Goal: Information Seeking & Learning: Learn about a topic

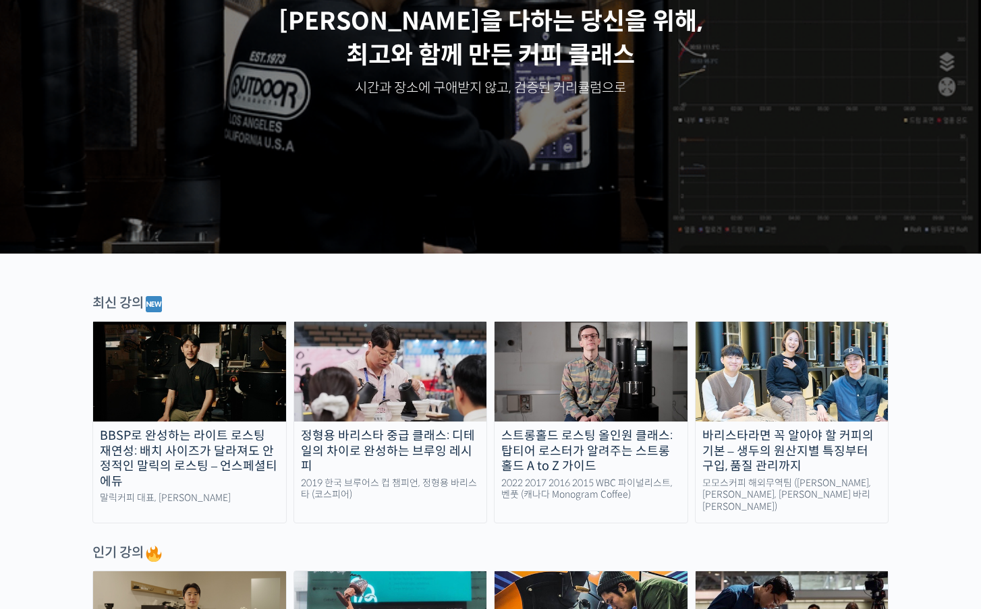
scroll to position [204, 0]
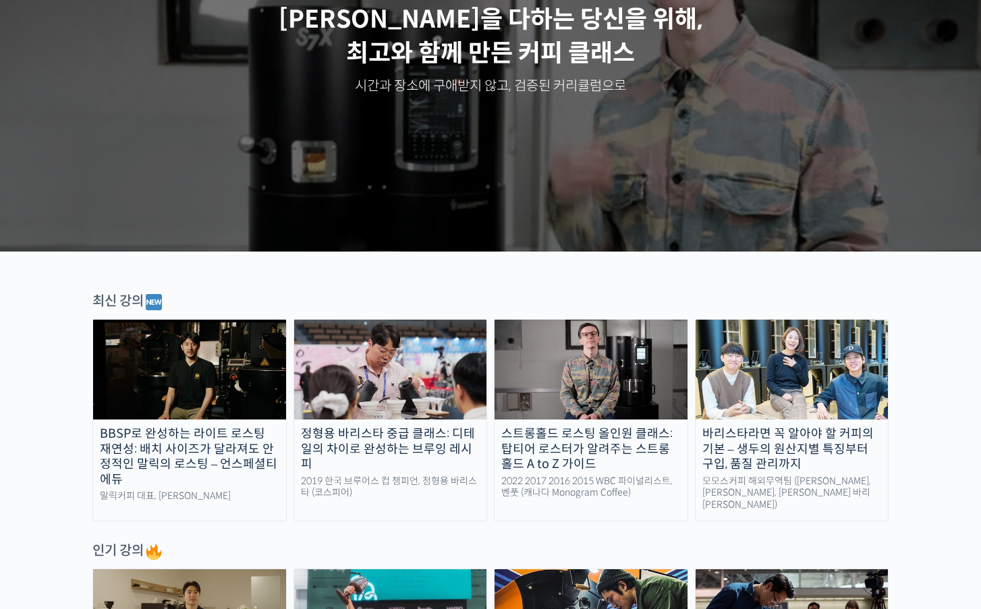
click at [440, 364] on img at bounding box center [390, 370] width 193 height 100
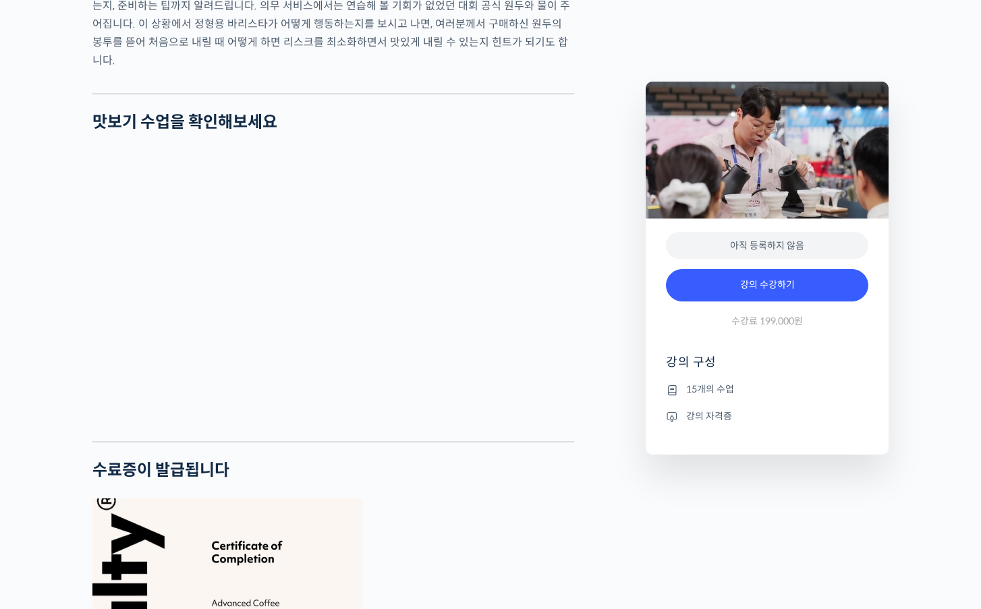
scroll to position [2519, 0]
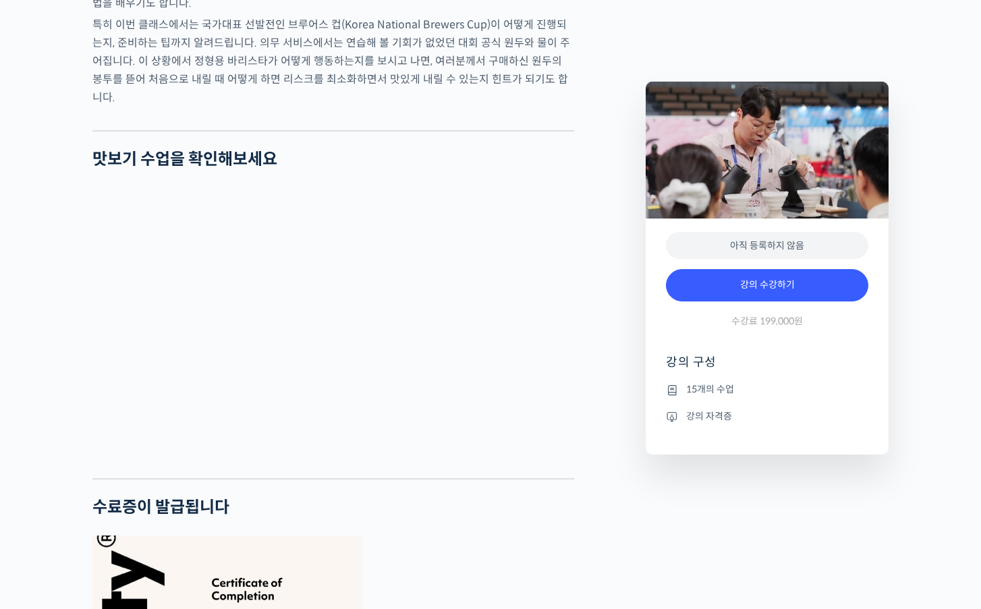
click at [738, 418] on li "강의 자격증" at bounding box center [767, 416] width 202 height 16
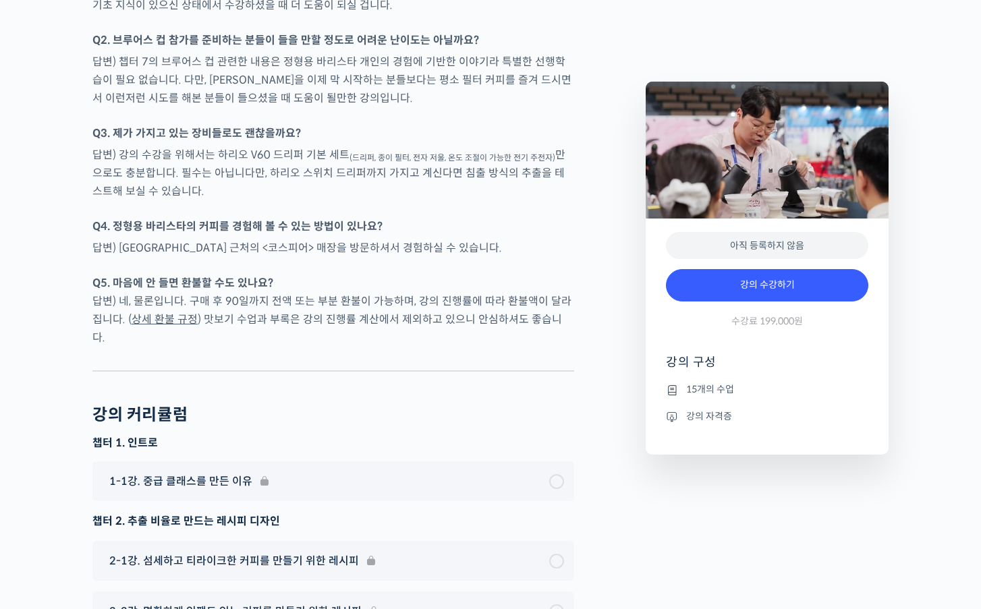
scroll to position [3587, 0]
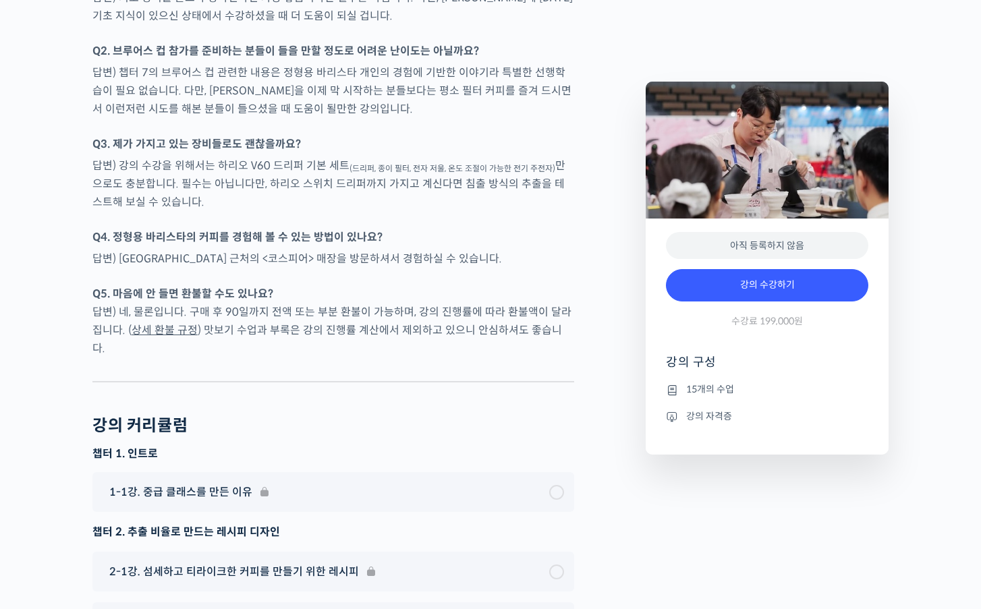
click at [149, 337] on link "상세 환불 규정" at bounding box center [165, 330] width 66 height 14
click at [201, 358] on p "Q5. 마음에 안 들면 환불할 수도 있나요? 답변) 네, 물론입니다. 구매 후 90일까지 전액 또는 부분 환불이 가능하며, 강의 진행률에 따라…" at bounding box center [333, 321] width 482 height 73
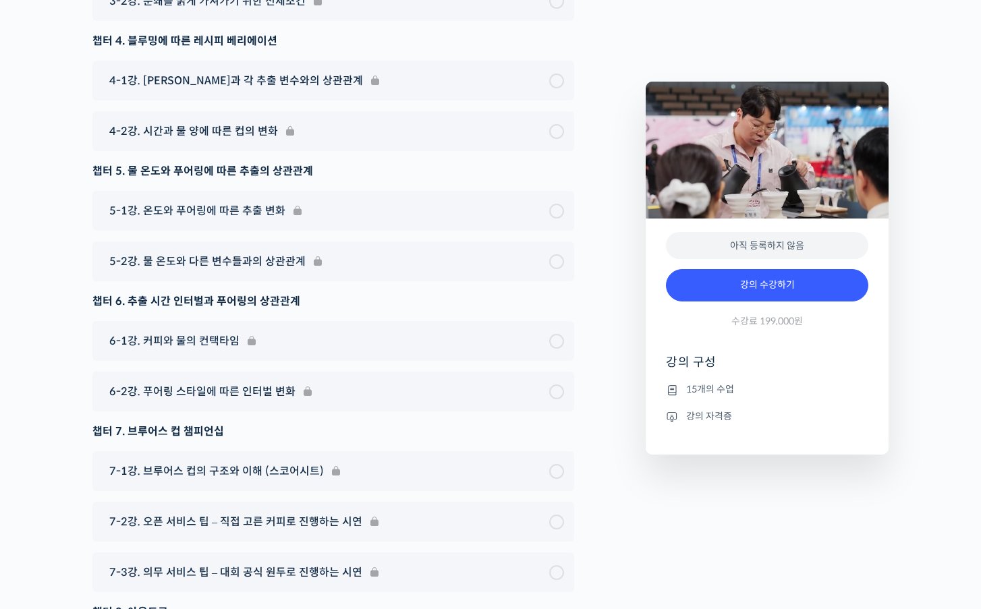
scroll to position [4565, 0]
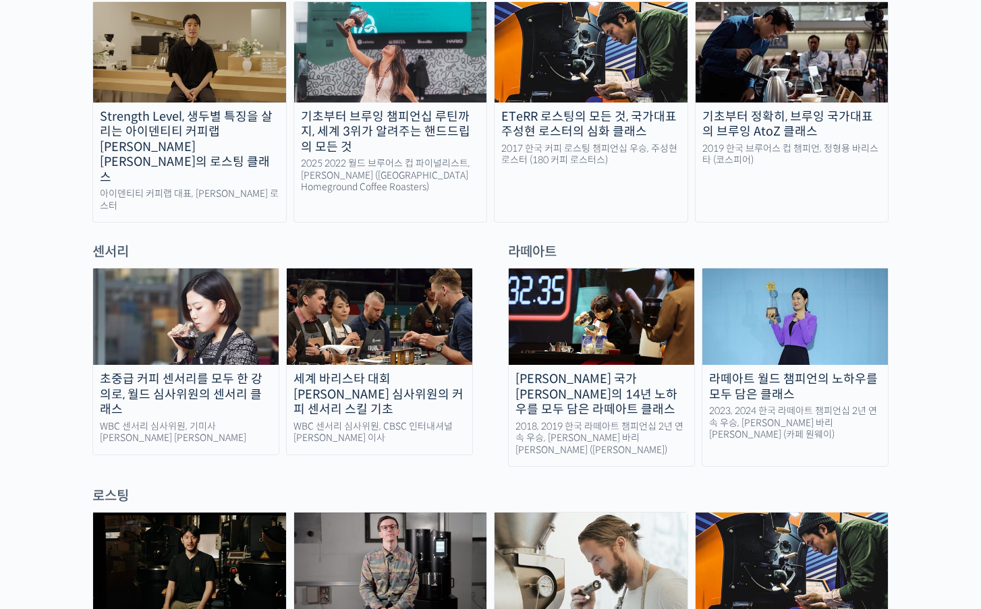
scroll to position [846, 0]
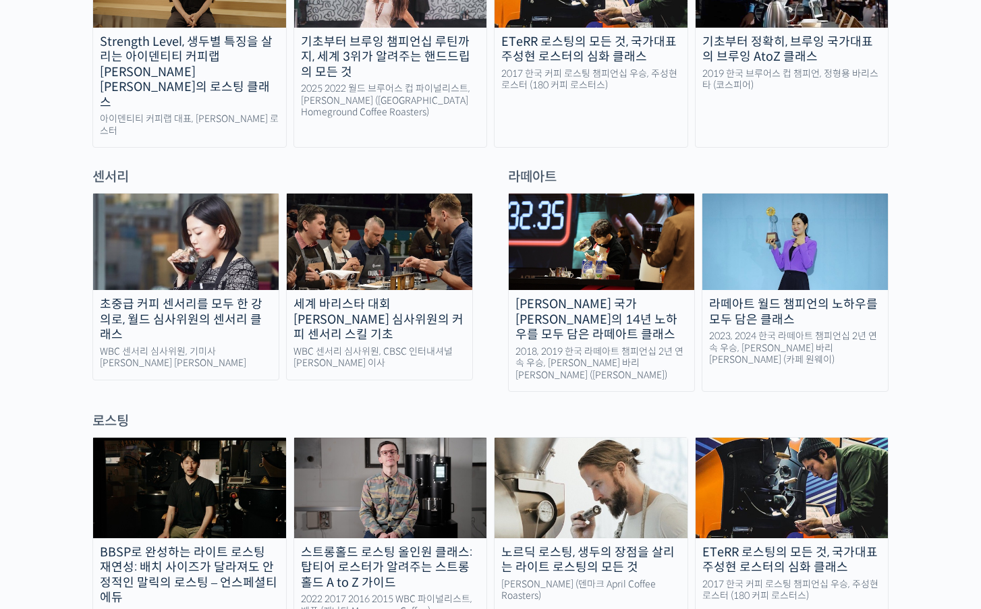
click at [196, 242] on img at bounding box center [186, 242] width 186 height 97
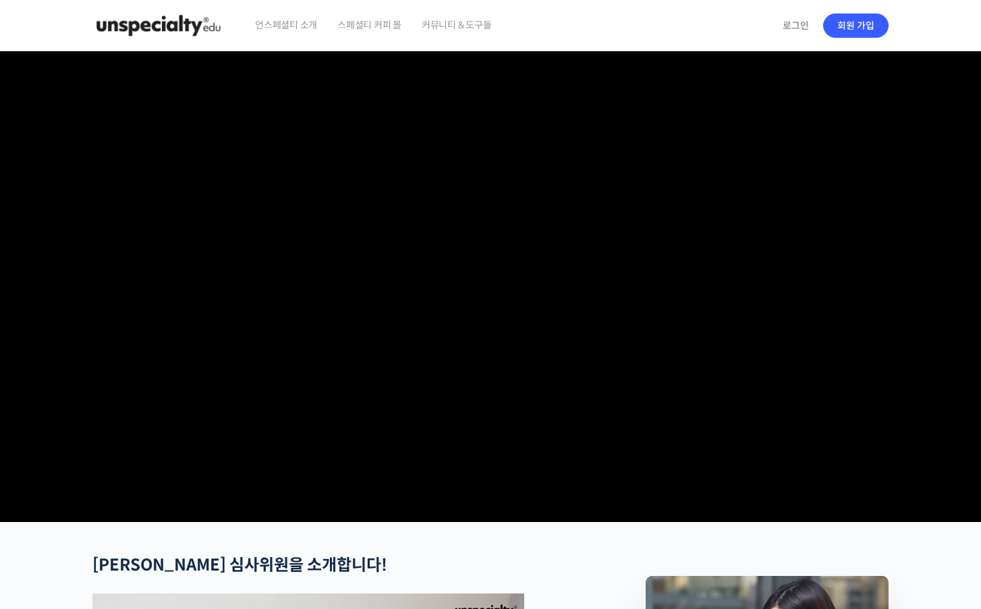
checkbox input "true"
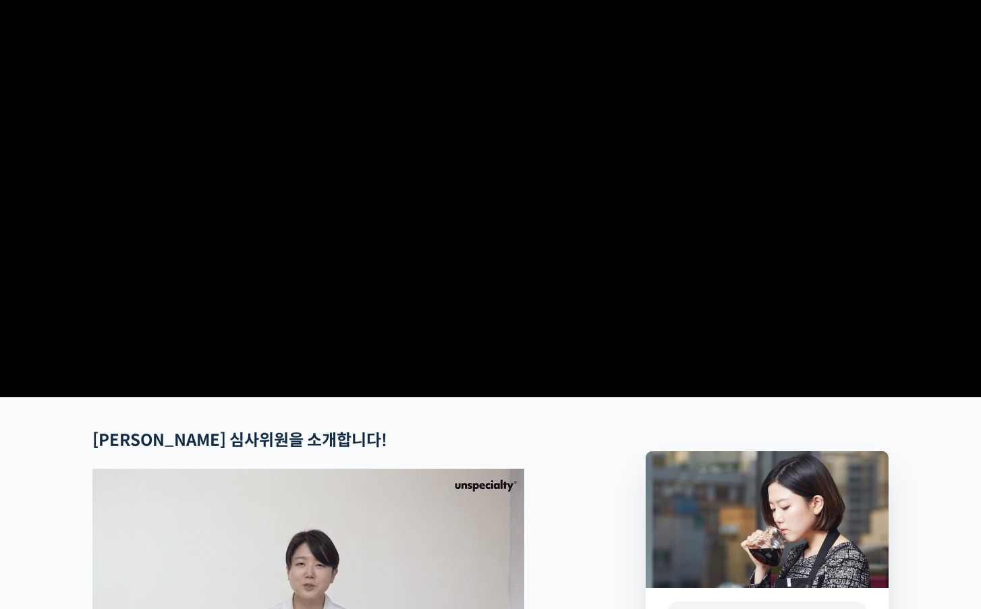
scroll to position [128, 0]
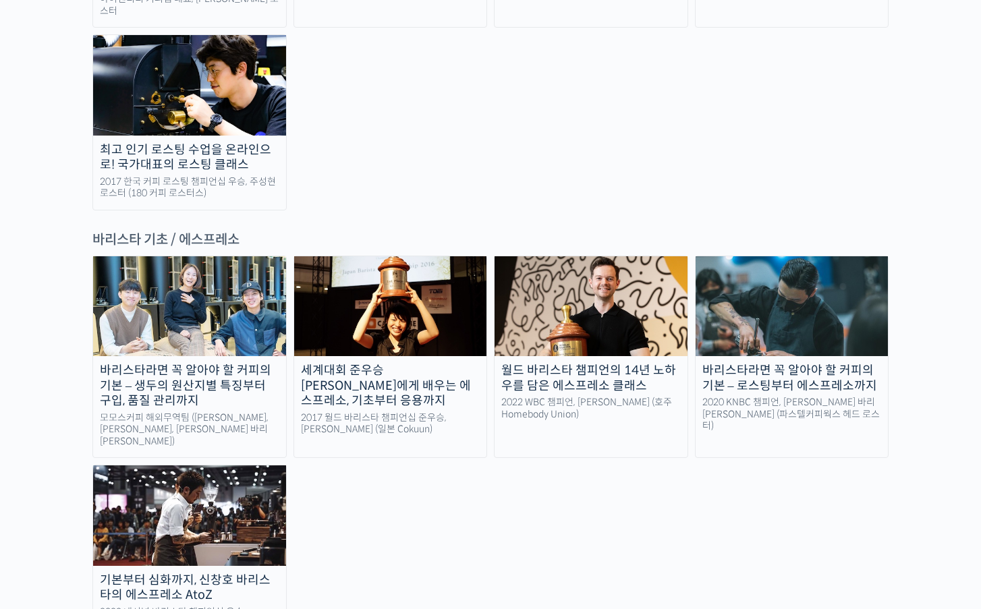
scroll to position [1901, 0]
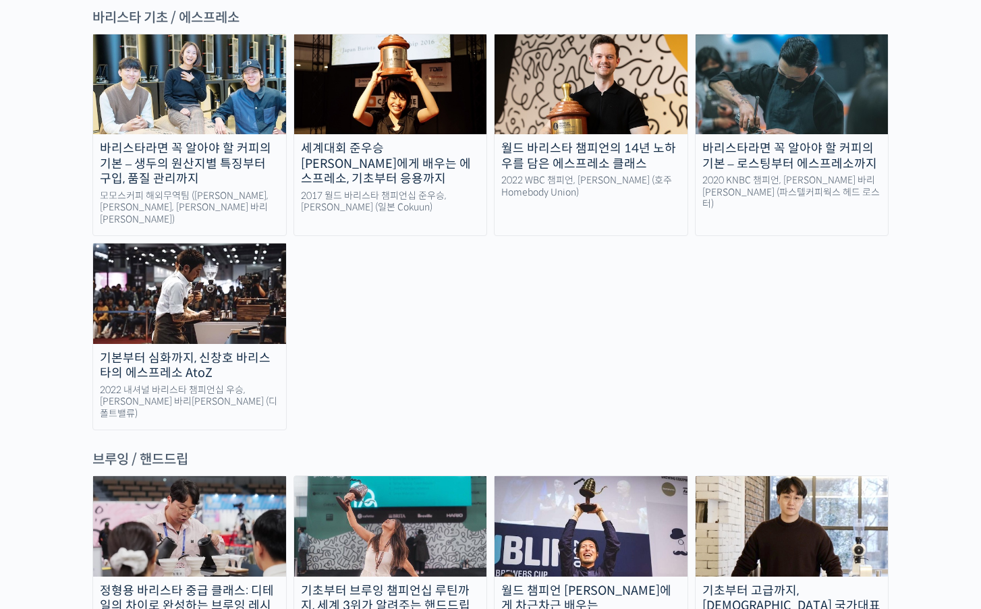
click at [614, 521] on link "월드 챔피언 테츠 카스야에게 차근차근 배우는 브루잉의 기본기 2016 월드 브루어스 컵 챔피언, 테츠 카스야 (일본 Philocoffea Ro…" at bounding box center [591, 586] width 194 height 221
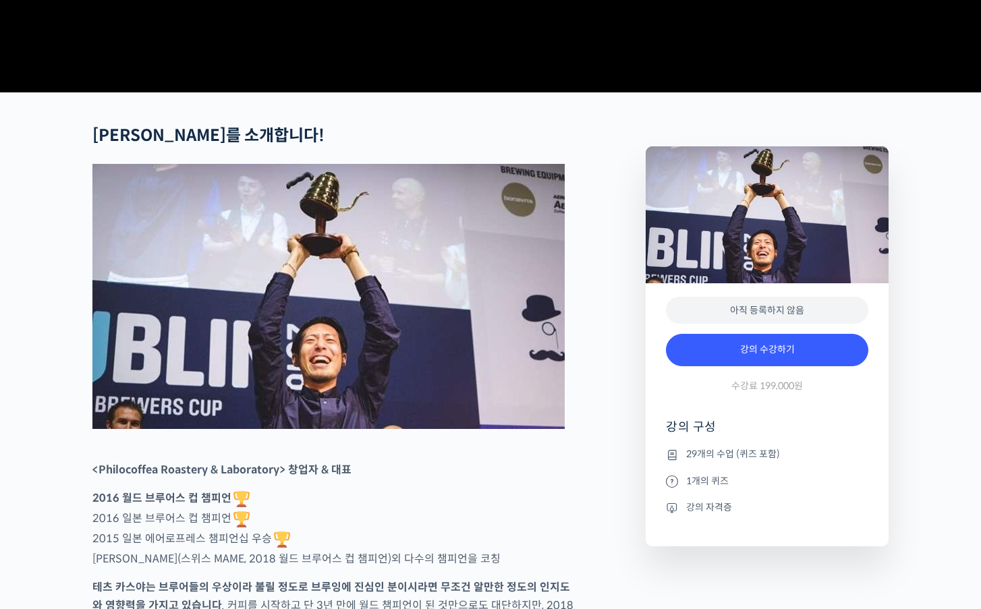
scroll to position [474, 0]
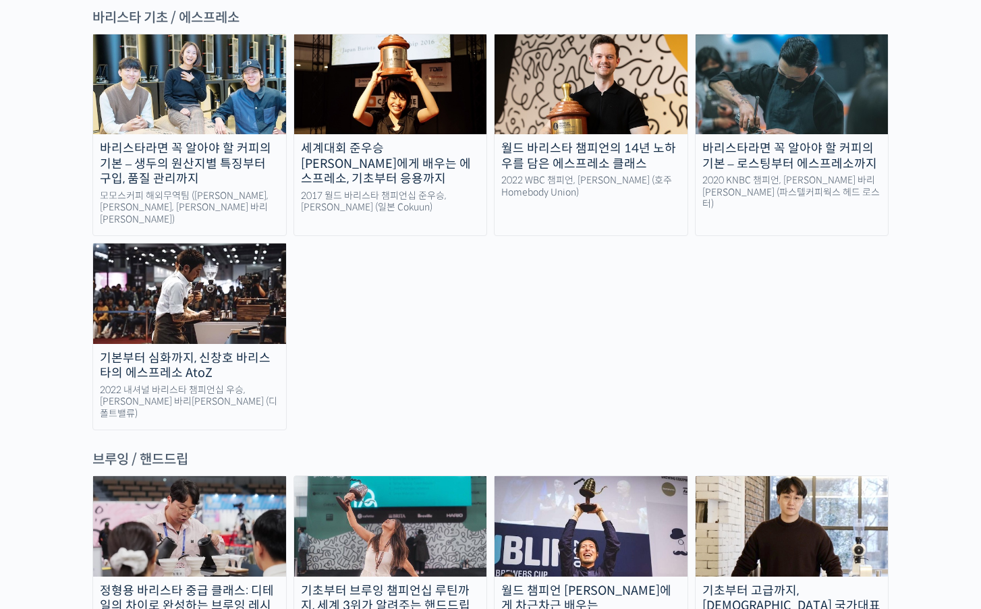
click at [765, 476] on link "기초부터 고급까지, 영국 국가대표 박상호 바리스타의 브루잉 클래스 영국 브루어스 컵 챔피언, 박상호 바리스타 (센터커피)" at bounding box center [792, 586] width 194 height 221
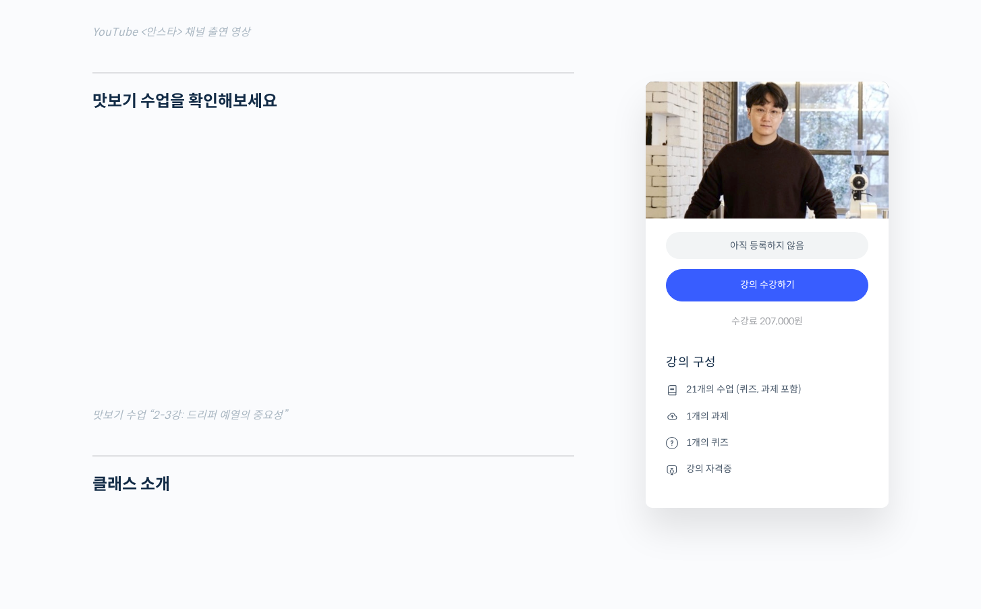
scroll to position [1284, 0]
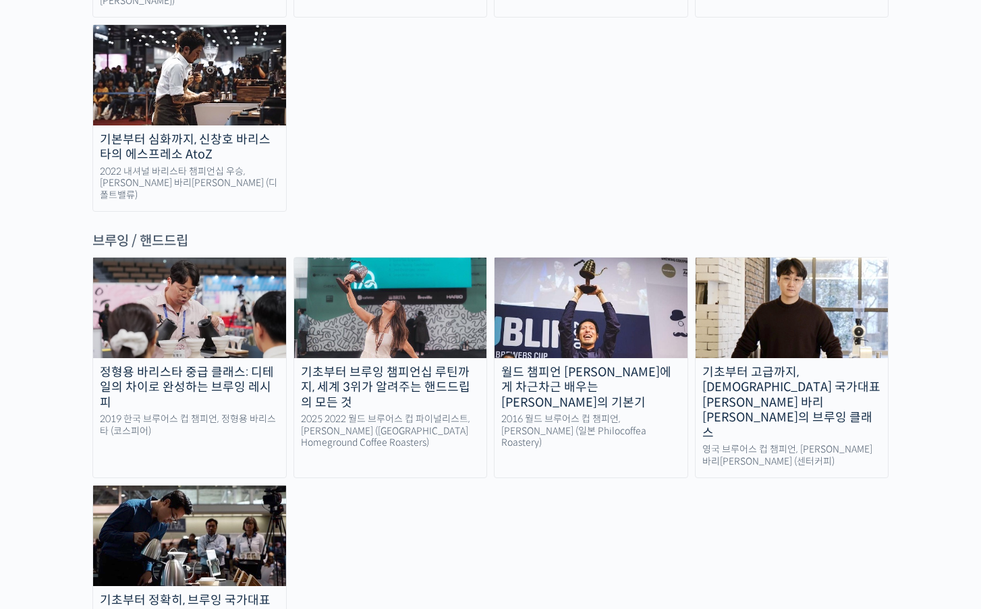
click at [627, 414] on div "2016 월드 브루어스 컵 챔피언, [PERSON_NAME] (일본 Philocoffea Roastery)" at bounding box center [591, 432] width 193 height 36
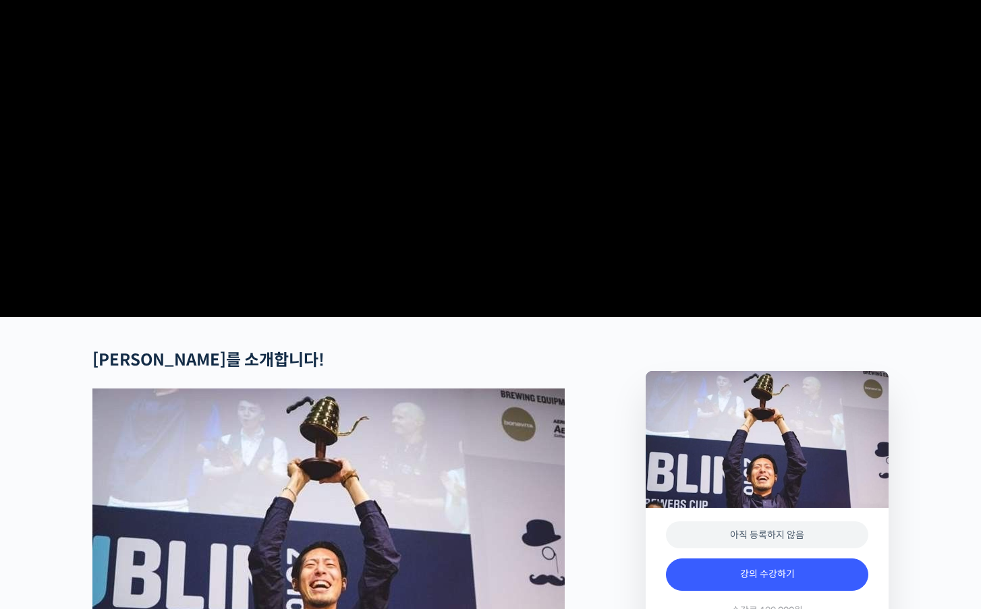
scroll to position [188, 0]
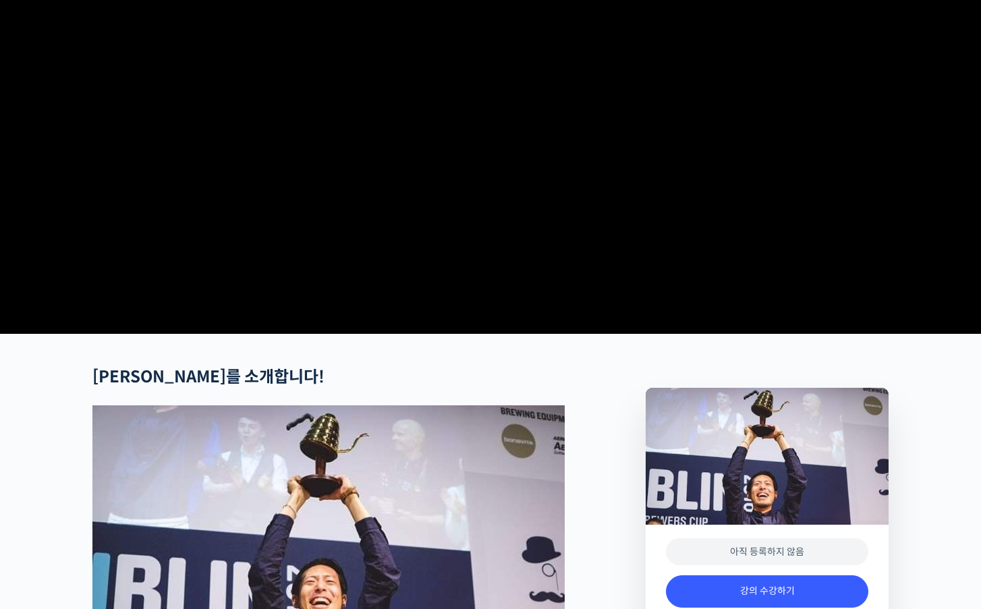
click at [612, 250] on video at bounding box center [490, 96] width 796 height 466
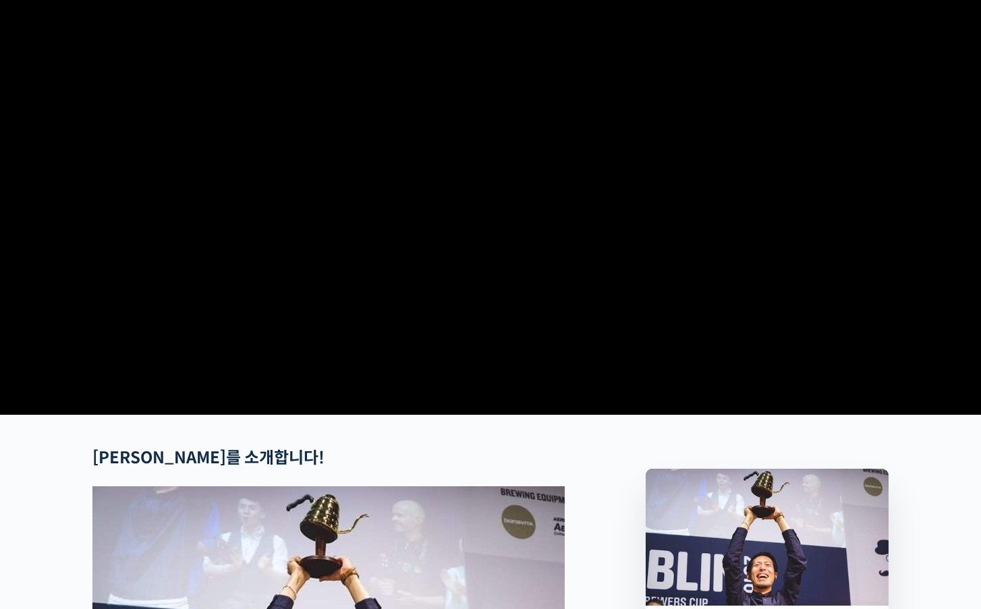
scroll to position [99, 0]
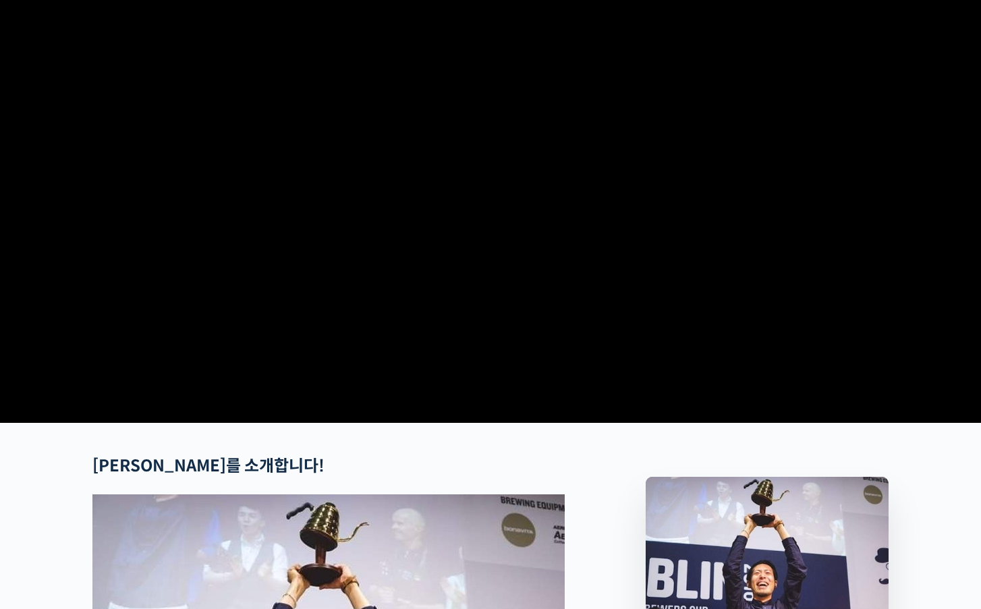
click at [269, 373] on video at bounding box center [490, 185] width 796 height 466
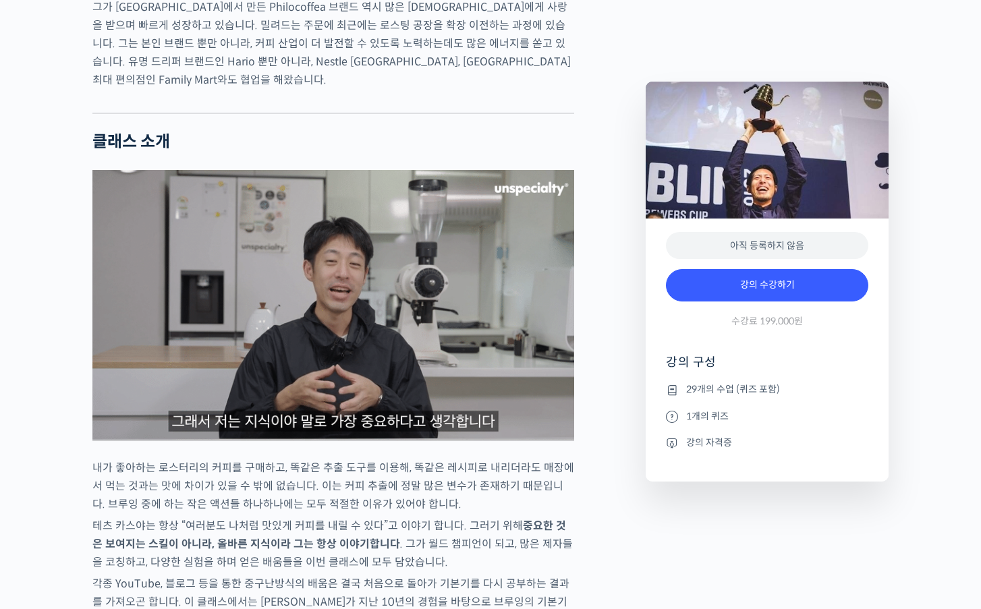
scroll to position [1142, 0]
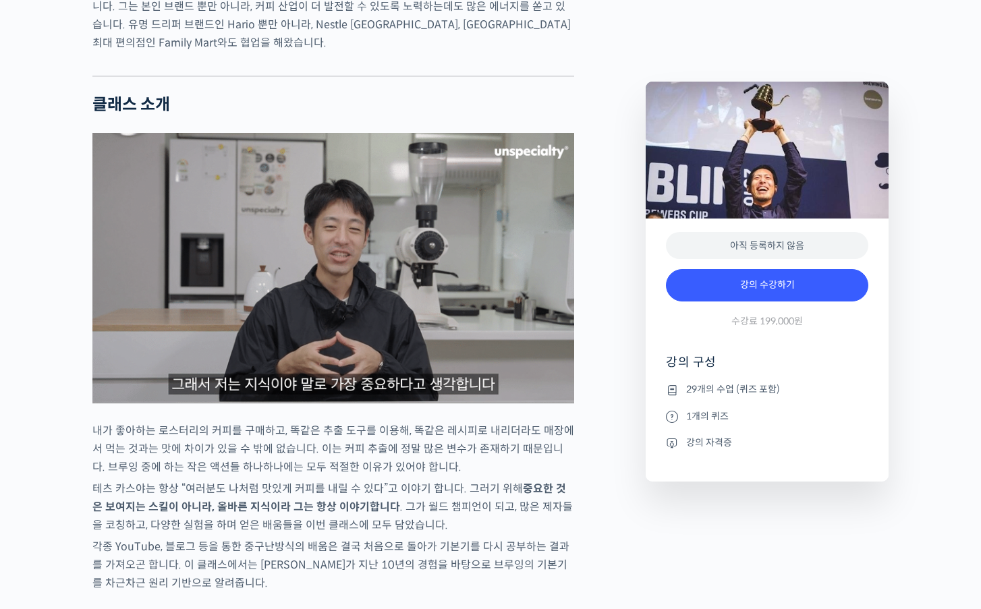
click at [333, 327] on img at bounding box center [333, 268] width 482 height 271
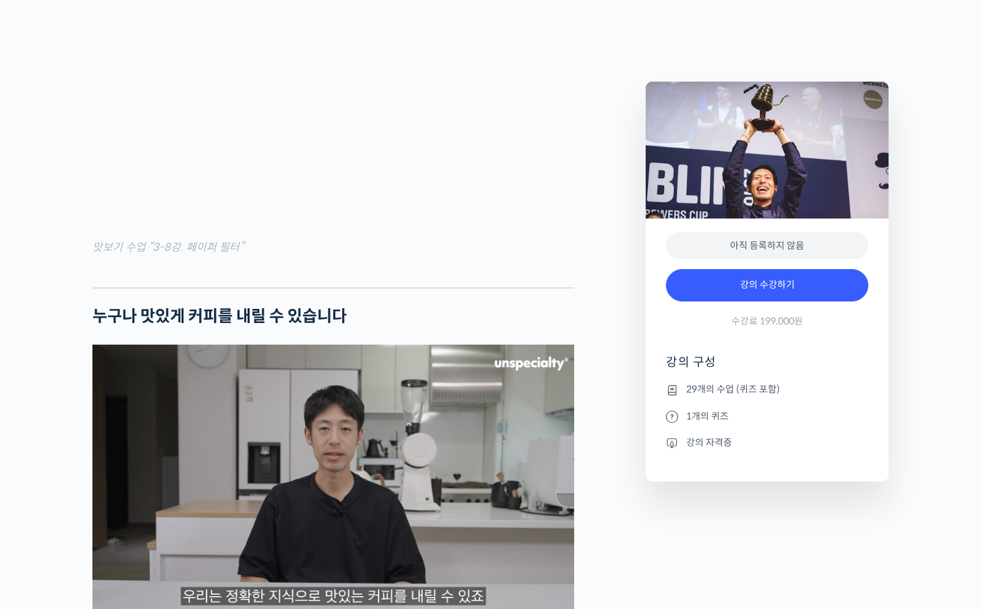
scroll to position [1885, 0]
